Goal: Task Accomplishment & Management: Complete application form

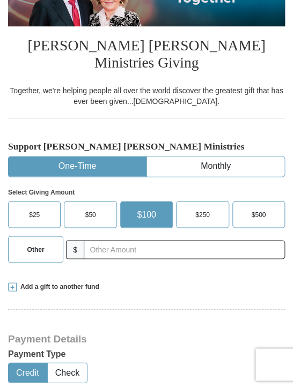
scroll to position [161, 0]
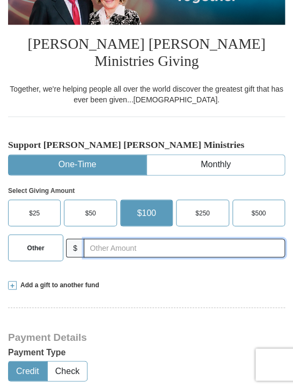
click at [178, 239] on input "text" at bounding box center [184, 248] width 201 height 19
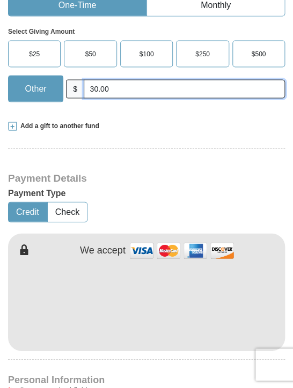
scroll to position [325, 0]
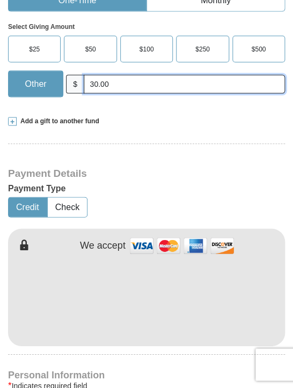
type input "30.00"
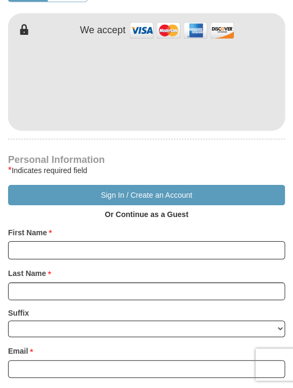
scroll to position [549, 0]
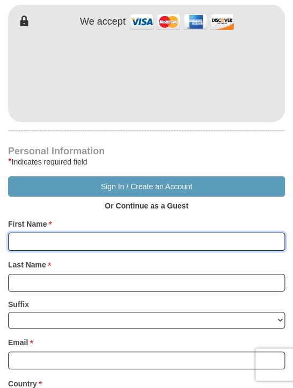
click at [248, 233] on input "First Name *" at bounding box center [146, 242] width 277 height 18
type input "d"
type input "[PERSON_NAME]"
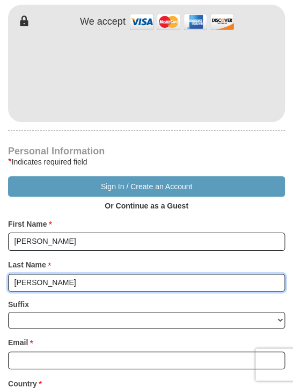
type input "[PERSON_NAME]"
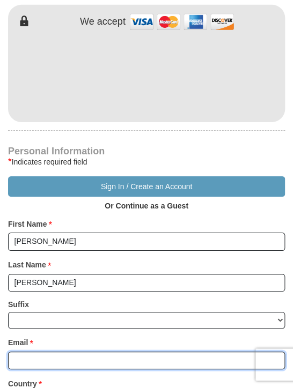
click at [172, 352] on input "Email *" at bounding box center [146, 361] width 277 height 18
type input "[EMAIL_ADDRESS][DOMAIN_NAME]"
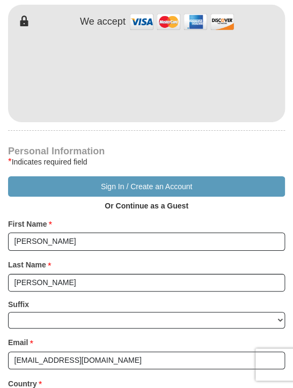
type input "[STREET_ADDRESS][PERSON_NAME]"
type input "Saint Louis"
select select "MO"
type input "63139-1417"
click at [245, 297] on div "Suffix [PERSON_NAME] I II III IV V VI" at bounding box center [146, 315] width 277 height 37
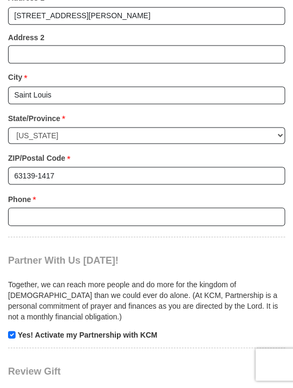
scroll to position [976, 0]
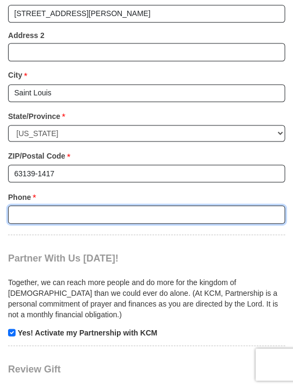
click at [254, 205] on input "Phone * *" at bounding box center [146, 214] width 277 height 18
type input "7133764122"
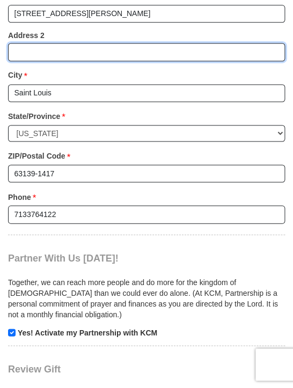
type input "unit 157"
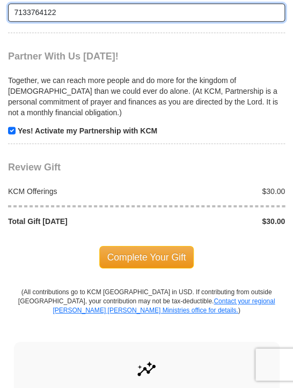
scroll to position [1183, 0]
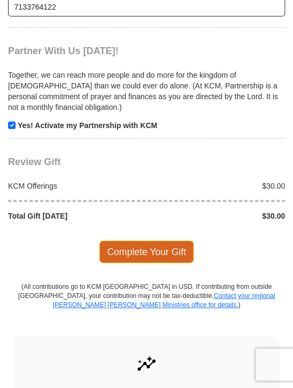
click at [165, 241] on span "Complete Your Gift" at bounding box center [146, 252] width 95 height 23
